Goal: Task Accomplishment & Management: Use online tool/utility

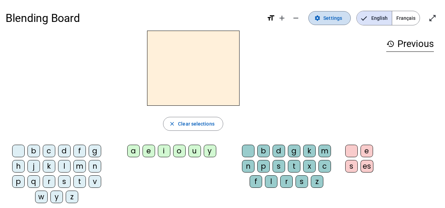
click at [338, 19] on span "Settings" at bounding box center [332, 18] width 19 height 8
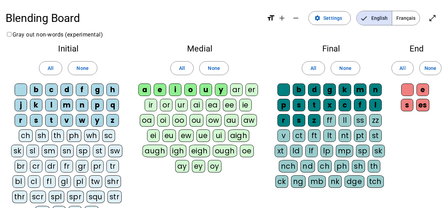
click at [49, 88] on div "c" at bounding box center [51, 89] width 13 height 13
click at [81, 91] on div "f" at bounding box center [82, 89] width 13 height 13
click at [96, 92] on div "g" at bounding box center [97, 89] width 13 height 13
click at [112, 92] on div "h" at bounding box center [112, 89] width 13 height 13
click at [18, 104] on div "j" at bounding box center [21, 105] width 13 height 13
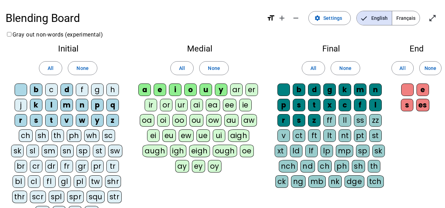
click at [36, 107] on div "k" at bounding box center [36, 105] width 13 height 13
click at [96, 108] on div "p" at bounding box center [97, 105] width 13 height 13
click at [110, 108] on div "q" at bounding box center [112, 105] width 13 height 13
click at [19, 119] on div "r" at bounding box center [21, 120] width 13 height 13
click at [81, 122] on div "w" at bounding box center [82, 120] width 13 height 13
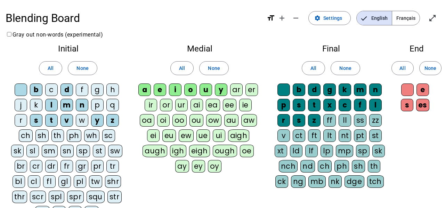
click at [98, 123] on div "y" at bounding box center [97, 120] width 13 height 13
click at [113, 121] on div "z" at bounding box center [112, 120] width 13 height 13
click at [206, 90] on div "u" at bounding box center [205, 89] width 13 height 13
click at [223, 90] on div "y" at bounding box center [221, 89] width 13 height 13
click at [284, 87] on div at bounding box center [283, 89] width 13 height 13
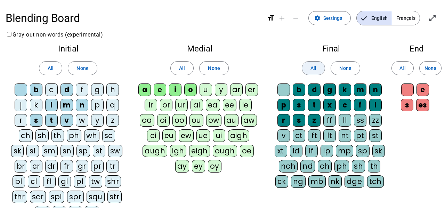
click at [307, 69] on span at bounding box center [313, 68] width 23 height 17
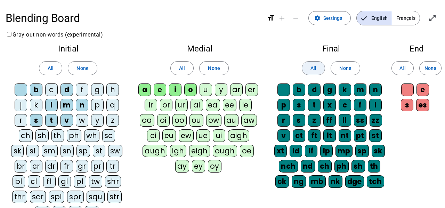
click at [306, 71] on span at bounding box center [313, 68] width 23 height 17
click at [340, 72] on span "None" at bounding box center [345, 68] width 12 height 8
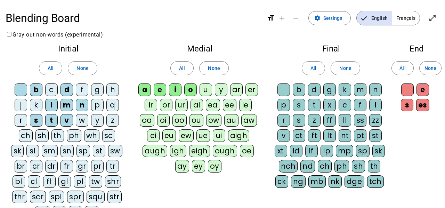
click at [368, 106] on letter-bubble "f" at bounding box center [361, 106] width 15 height 15
click at [358, 105] on div "f" at bounding box center [360, 105] width 13 height 13
click at [372, 105] on div "l" at bounding box center [375, 105] width 13 height 13
click at [347, 105] on div "c" at bounding box center [344, 105] width 13 height 13
click at [280, 90] on div at bounding box center [283, 89] width 13 height 13
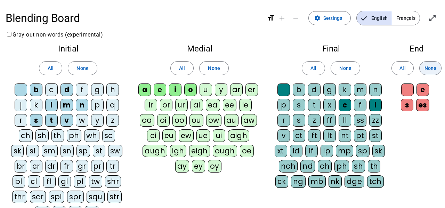
click at [424, 71] on span "None" at bounding box center [430, 68] width 12 height 8
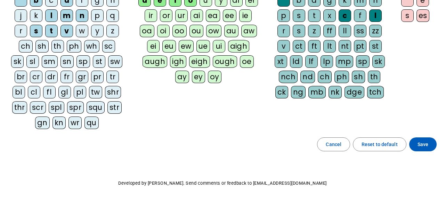
scroll to position [104, 0]
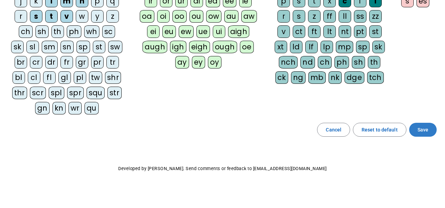
click at [415, 132] on span at bounding box center [422, 129] width 27 height 17
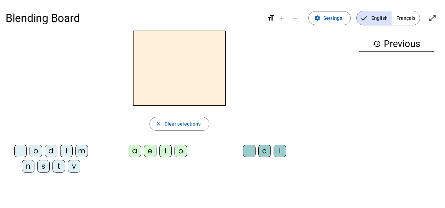
click at [36, 150] on div "b" at bounding box center [36, 151] width 13 height 13
click at [185, 150] on div "o" at bounding box center [180, 151] width 13 height 13
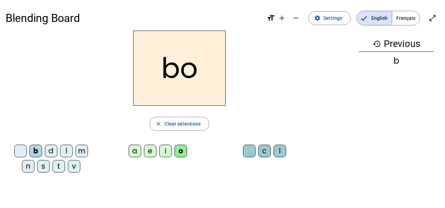
click at [283, 150] on div "l" at bounding box center [279, 151] width 13 height 13
click at [44, 166] on div "s" at bounding box center [43, 166] width 13 height 13
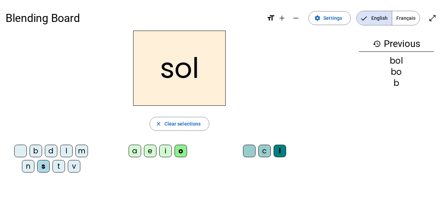
click at [169, 154] on div "i" at bounding box center [165, 151] width 13 height 13
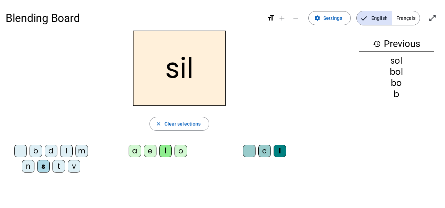
click at [250, 153] on div at bounding box center [249, 151] width 13 height 13
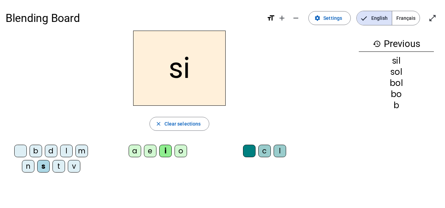
click at [27, 167] on div "n" at bounding box center [28, 166] width 13 height 13
click at [151, 150] on div "e" at bounding box center [150, 151] width 13 height 13
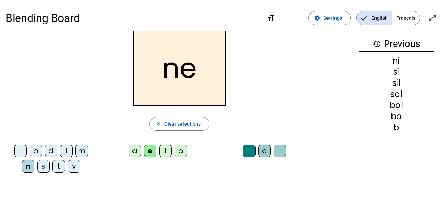
click at [66, 150] on div "l" at bounding box center [66, 151] width 13 height 13
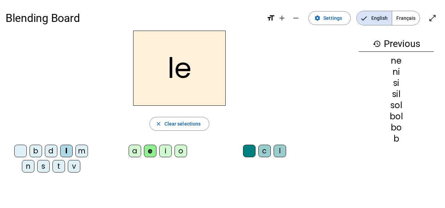
click at [137, 152] on div "a" at bounding box center [135, 151] width 13 height 13
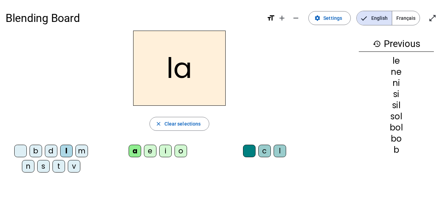
click at [72, 164] on div "v" at bounding box center [74, 166] width 13 height 13
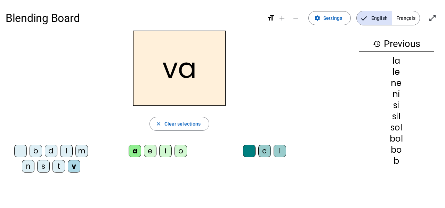
click at [61, 165] on div "t" at bounding box center [58, 166] width 13 height 13
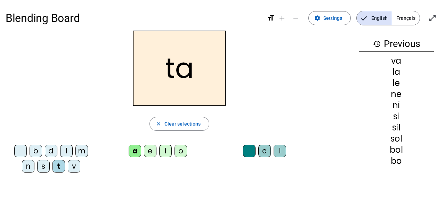
click at [151, 146] on div "e" at bounding box center [150, 151] width 13 height 13
click at [49, 151] on div "d" at bounding box center [51, 151] width 13 height 13
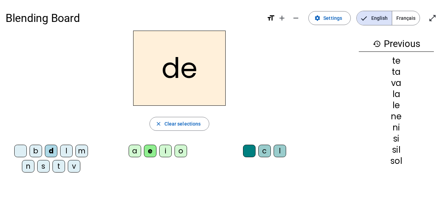
click at [81, 151] on div "m" at bounding box center [81, 151] width 13 height 13
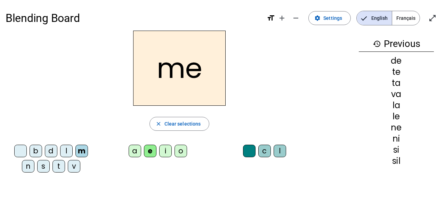
click at [138, 149] on div "a" at bounding box center [135, 151] width 13 height 13
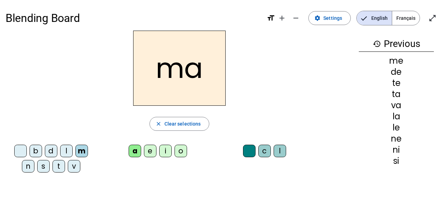
click at [282, 150] on div "l" at bounding box center [279, 151] width 13 height 13
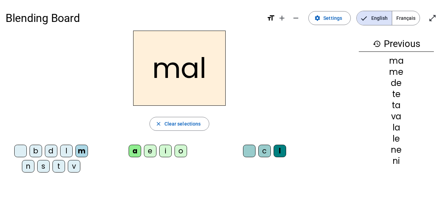
click at [33, 150] on div "b" at bounding box center [36, 151] width 13 height 13
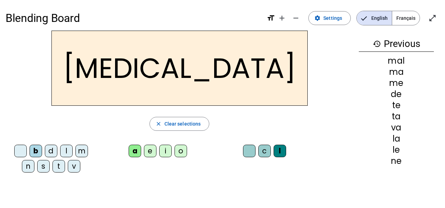
click at [267, 157] on letter-bubble "c" at bounding box center [265, 152] width 15 height 15
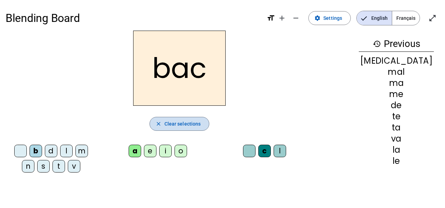
click at [185, 123] on span "Clear selections" at bounding box center [182, 124] width 36 height 8
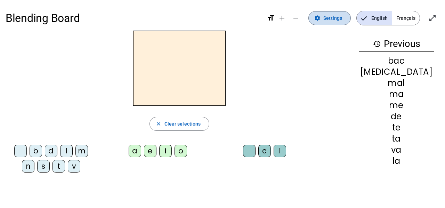
click at [328, 22] on span "Settings" at bounding box center [332, 18] width 19 height 8
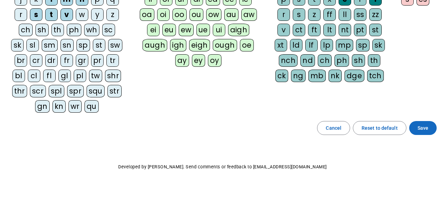
click at [431, 124] on span at bounding box center [422, 128] width 27 height 17
